Goal: Information Seeking & Learning: Check status

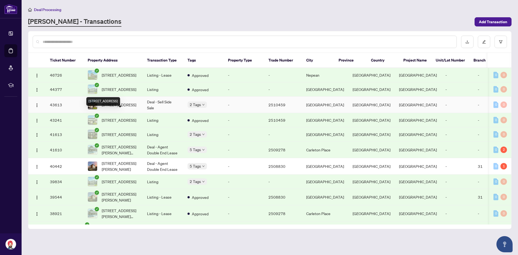
click at [118, 108] on span "[STREET_ADDRESS]" at bounding box center [119, 105] width 35 height 6
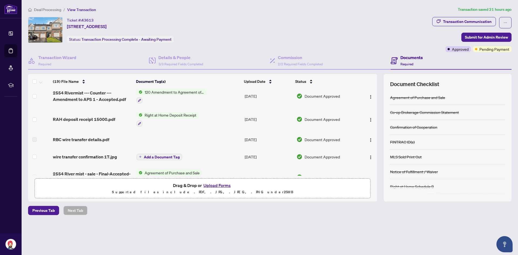
scroll to position [226, 0]
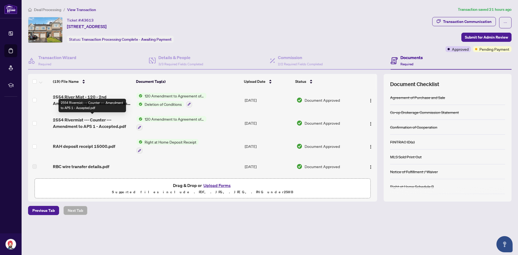
click at [89, 124] on span "2554 Rivermist --- Counter --- Amendment to APS 1 - Accepted.pdf" at bounding box center [92, 122] width 79 height 13
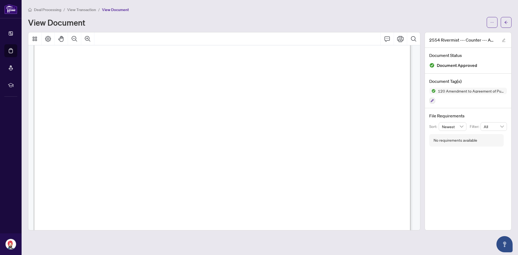
scroll to position [436, 0]
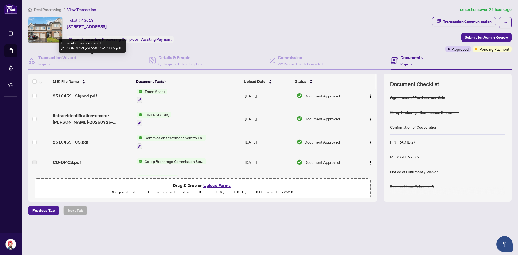
scroll to position [162, 0]
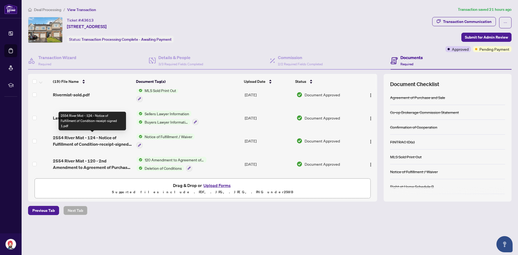
click at [114, 143] on span "2554 River Mist - 124 - Notice of Fulfillment of Condition-receipt-signed 1.pdf" at bounding box center [92, 140] width 79 height 13
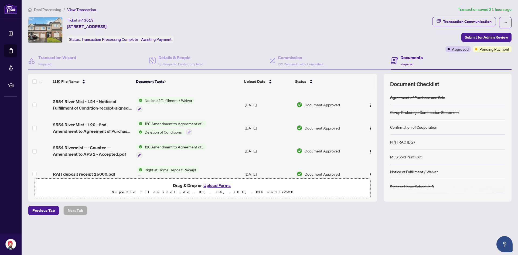
scroll to position [189, 0]
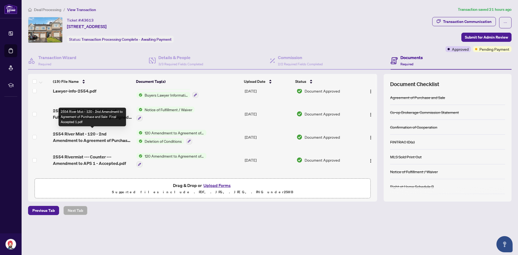
click at [82, 132] on span "2554 River Mist - 120 - 2nd Amendment to Agreement of Purchase and Sale- Final …" at bounding box center [92, 137] width 79 height 13
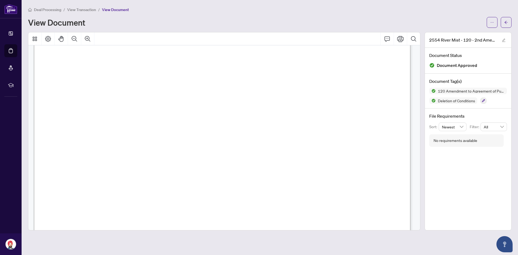
scroll to position [108, 0]
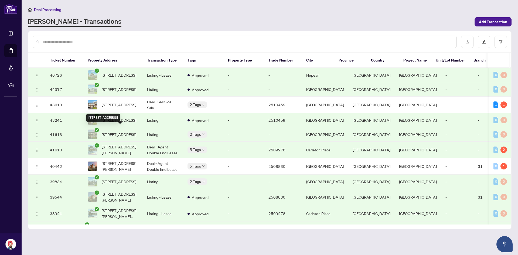
click at [118, 123] on span "[STREET_ADDRESS]" at bounding box center [119, 120] width 35 height 6
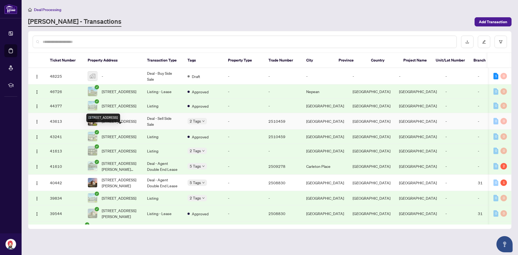
click at [120, 124] on span "[STREET_ADDRESS]" at bounding box center [119, 121] width 35 height 6
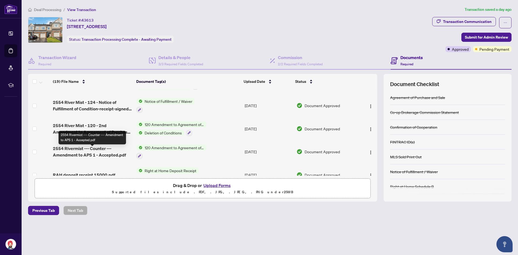
scroll to position [189, 0]
